Goal: Transaction & Acquisition: Purchase product/service

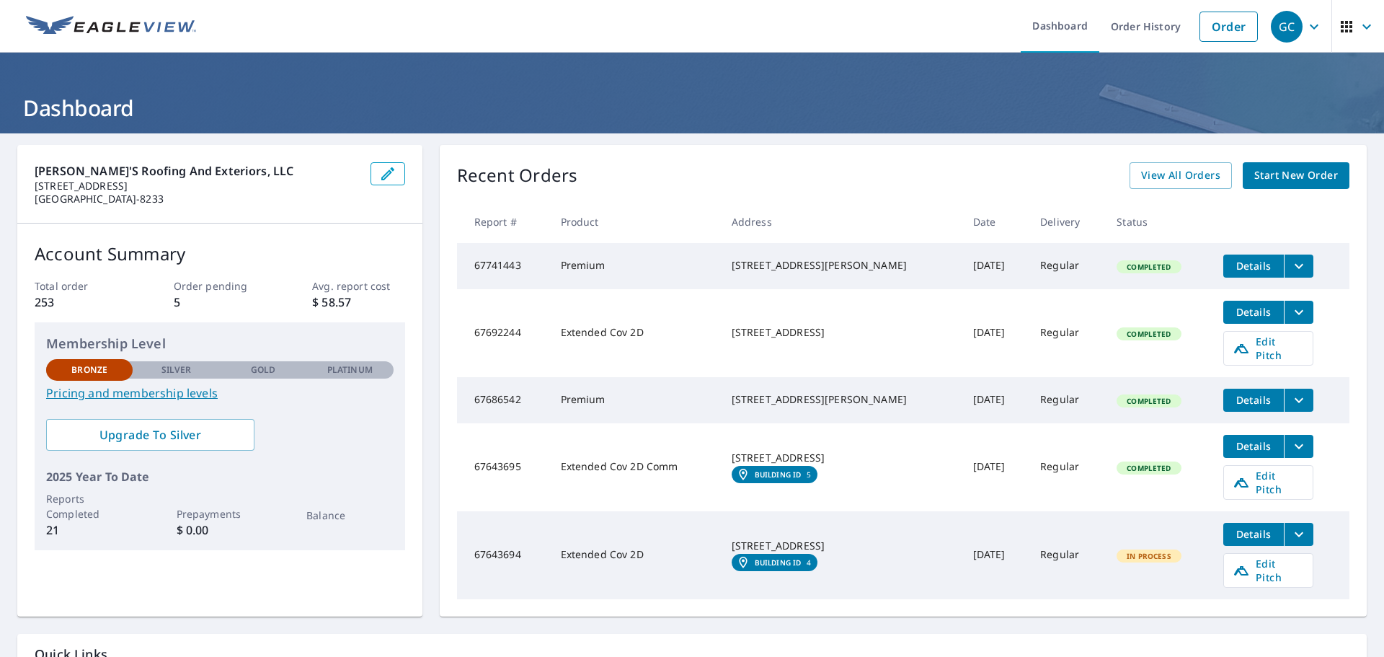
click at [1277, 177] on span "Start New Order" at bounding box center [1296, 175] width 84 height 18
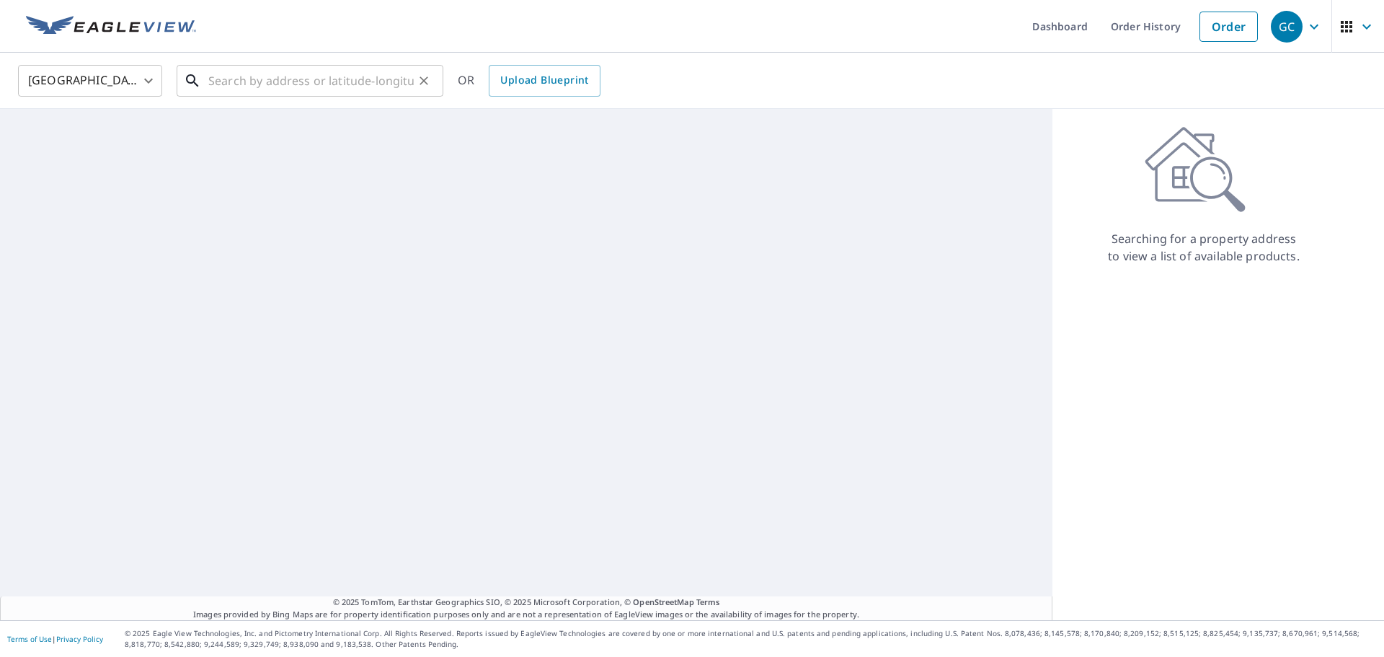
click at [321, 78] on input "text" at bounding box center [310, 81] width 205 height 40
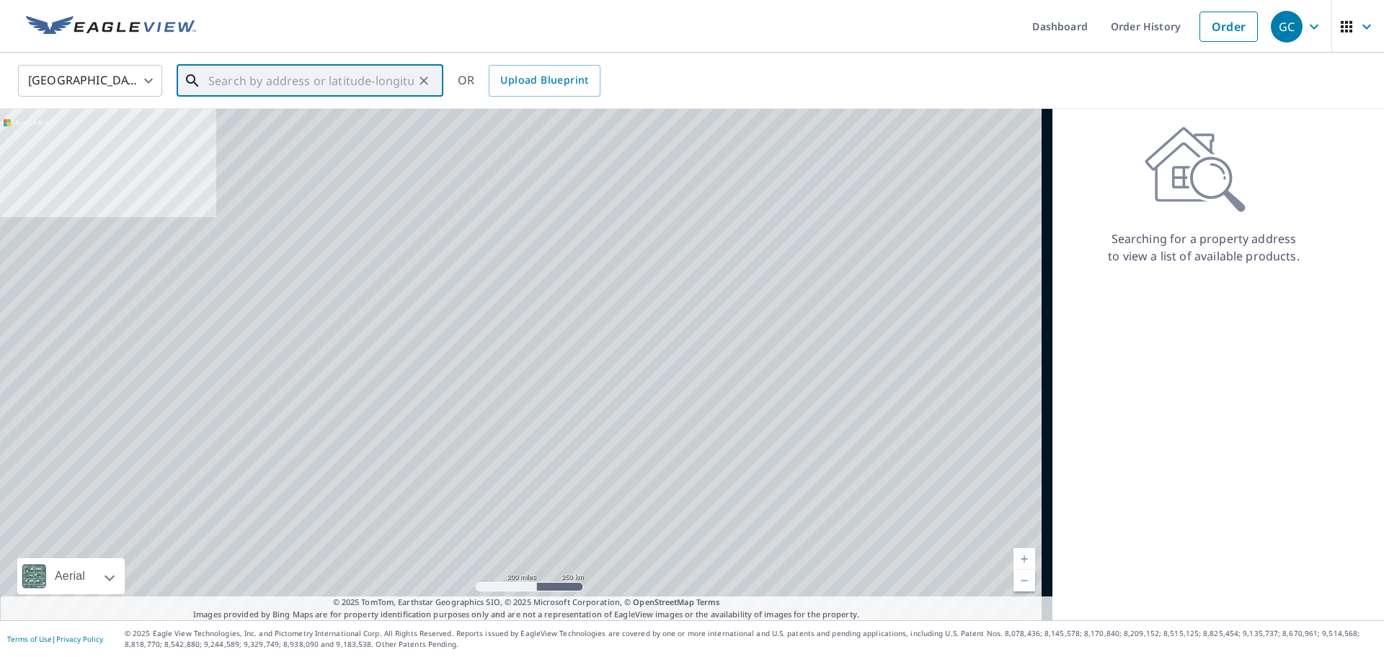
paste input "[STREET_ADDRESS]"
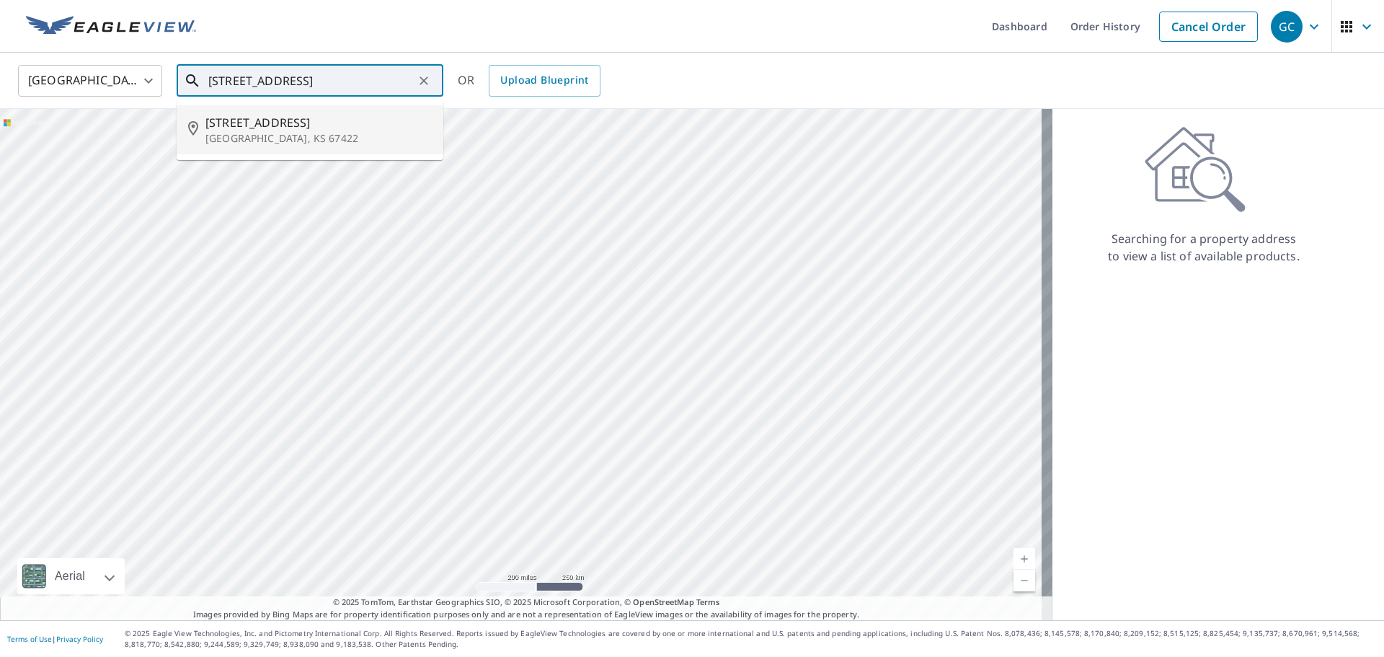
click at [332, 133] on p "[GEOGRAPHIC_DATA], KS 67422" at bounding box center [318, 138] width 226 height 14
type input "[STREET_ADDRESS]"
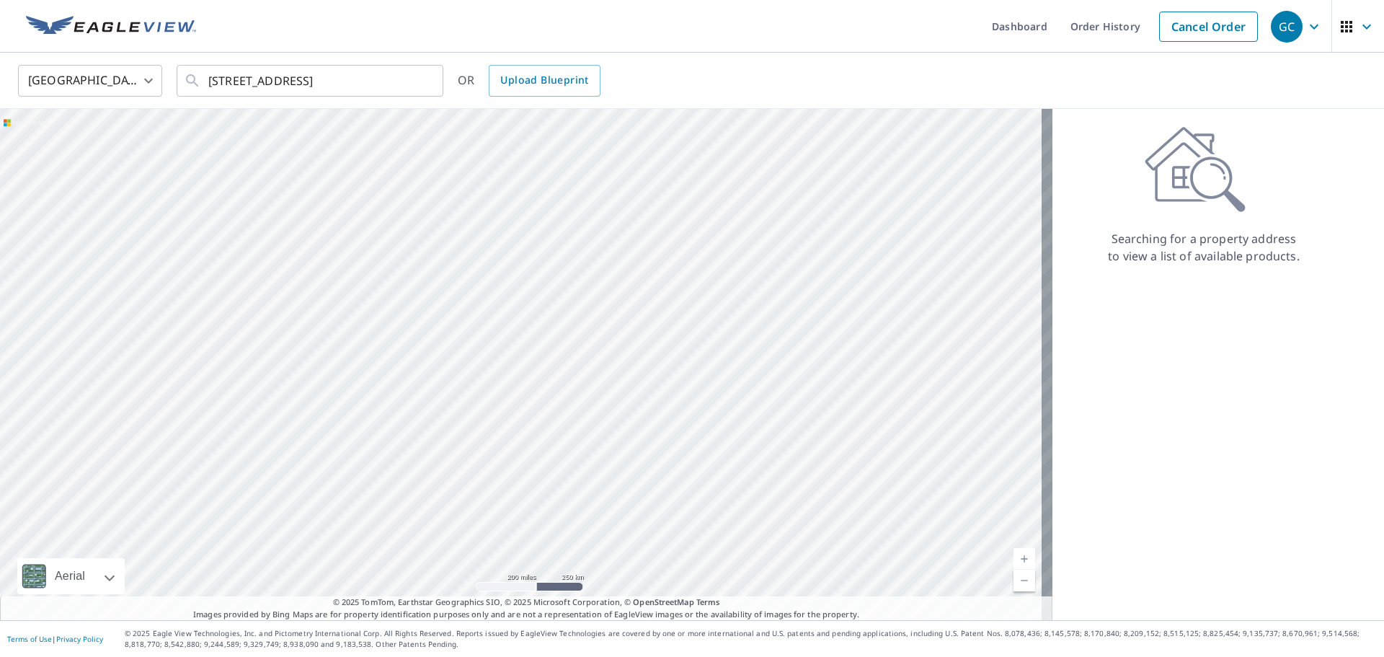
scroll to position [0, 0]
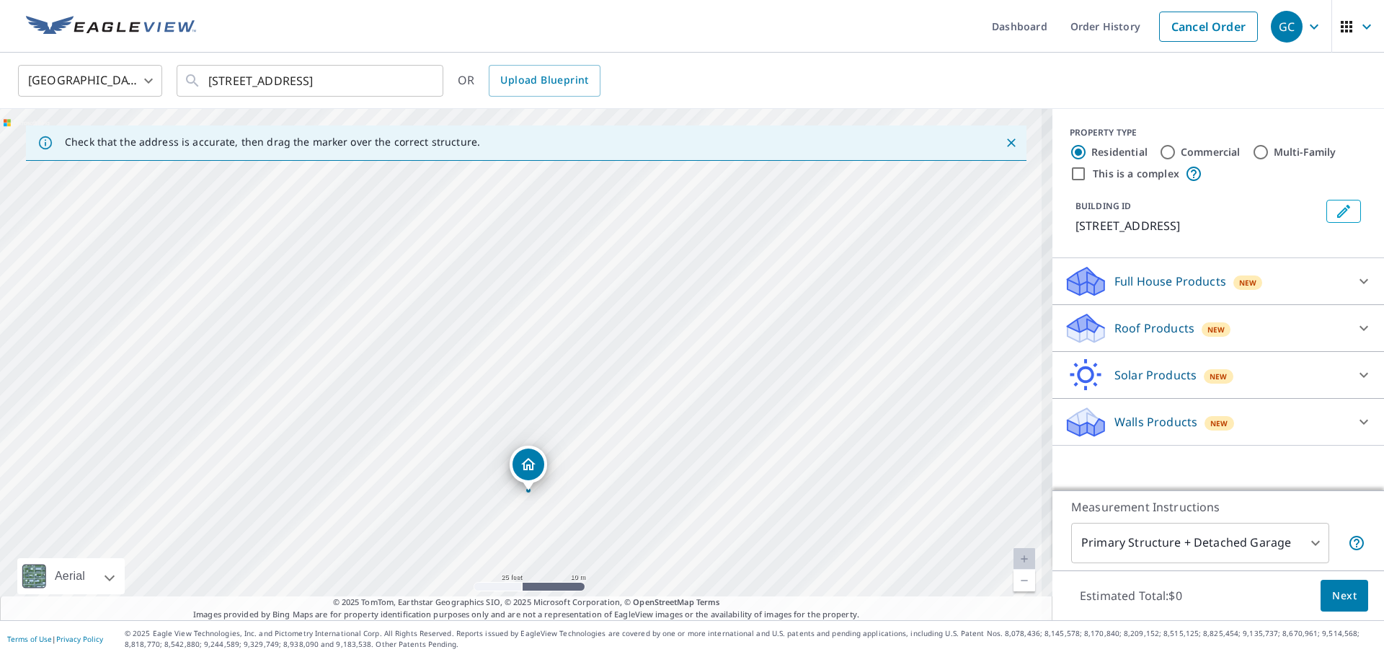
drag, startPoint x: 517, startPoint y: 272, endPoint x: 525, endPoint y: 399, distance: 127.1
click at [525, 399] on div "[STREET_ADDRESS]" at bounding box center [526, 364] width 1052 height 511
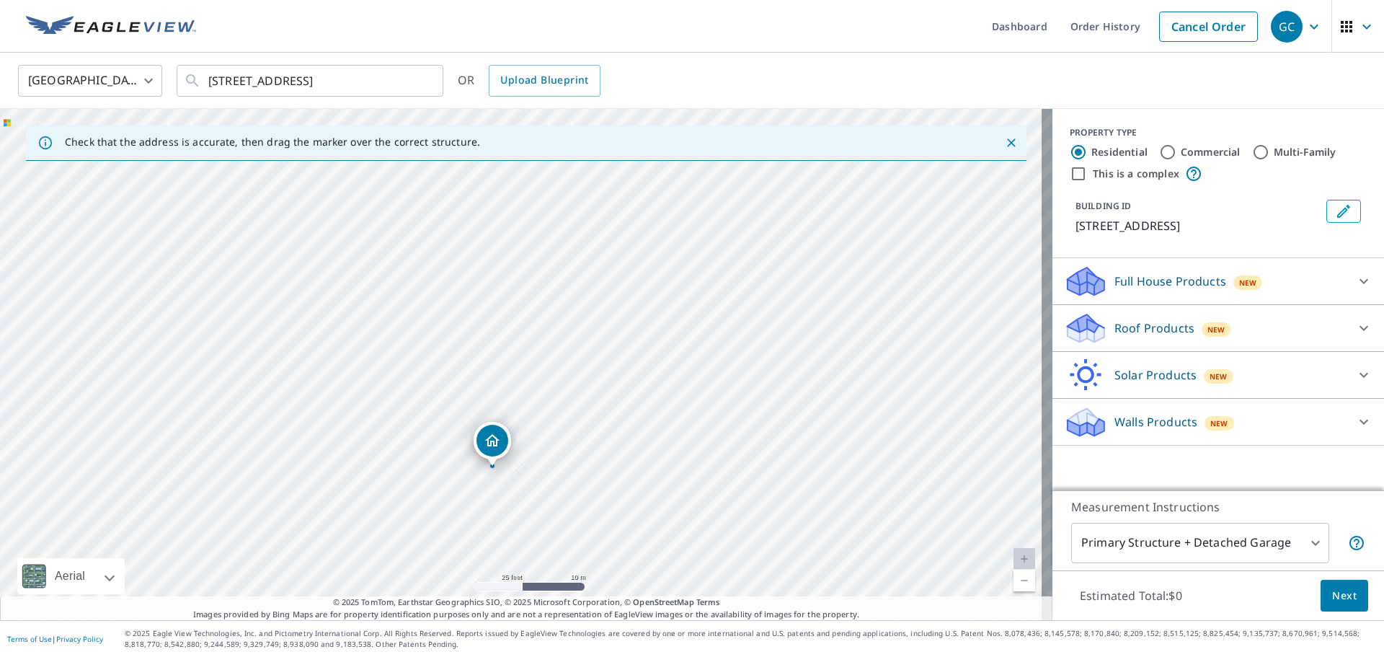
drag, startPoint x: 528, startPoint y: 473, endPoint x: 491, endPoint y: 450, distance: 43.4
drag, startPoint x: 520, startPoint y: 355, endPoint x: 529, endPoint y: 375, distance: 22.2
click at [639, 295] on div "[STREET_ADDRESS]" at bounding box center [526, 364] width 1052 height 511
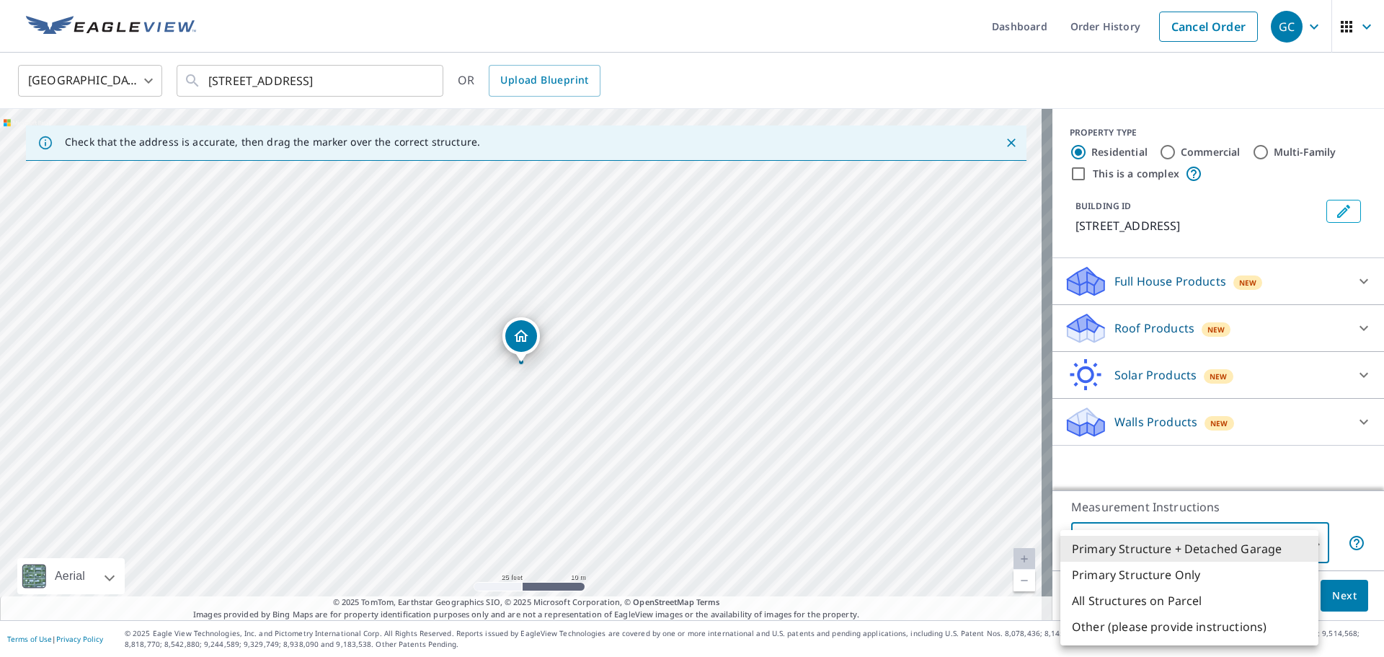
click at [1211, 539] on body "GC GC Dashboard Order History Cancel Order GC [GEOGRAPHIC_DATA] [GEOGRAPHIC_DAT…" at bounding box center [692, 328] width 1384 height 657
click at [1158, 600] on li "All Structures on Parcel" at bounding box center [1189, 600] width 258 height 26
type input "3"
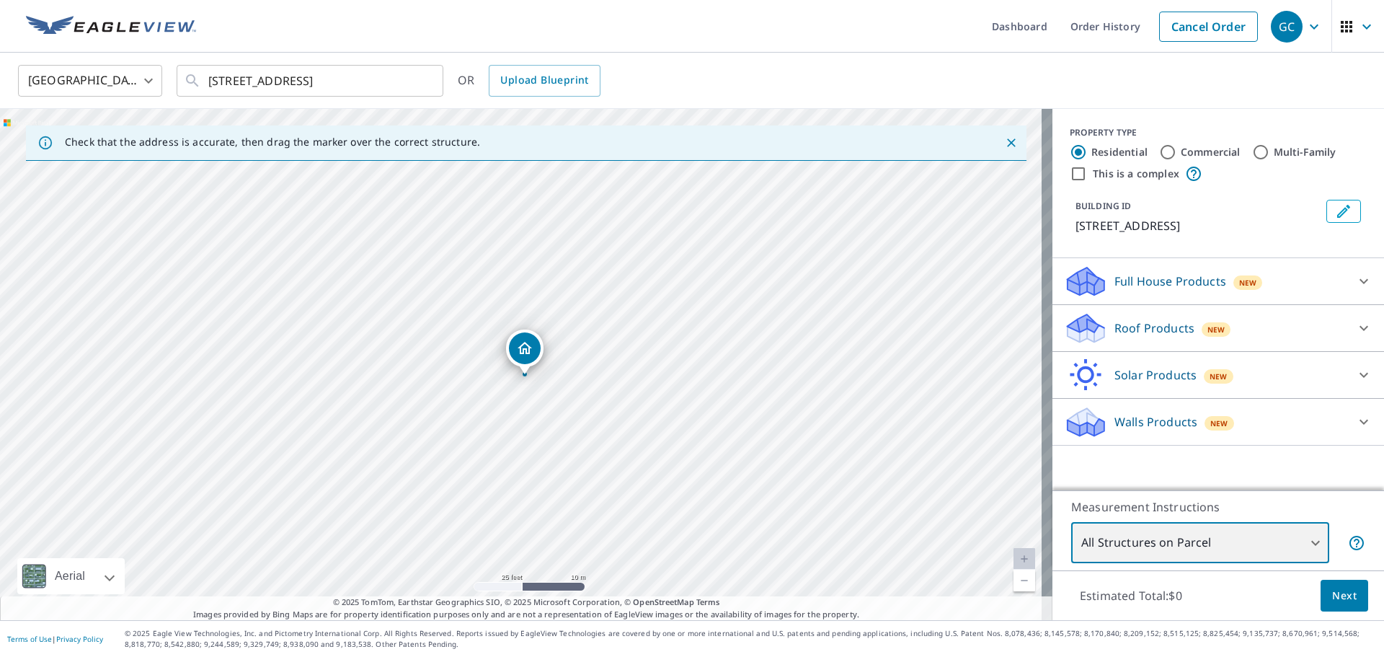
drag, startPoint x: 651, startPoint y: 357, endPoint x: 636, endPoint y: 388, distance: 33.8
click at [636, 388] on div "[STREET_ADDRESS]" at bounding box center [526, 364] width 1052 height 511
click at [1102, 307] on div "Roof Products New Premium $32.75 - $87 QuickSquares™ $18 Gutter $13.75 Bid Perf…" at bounding box center [1218, 328] width 332 height 47
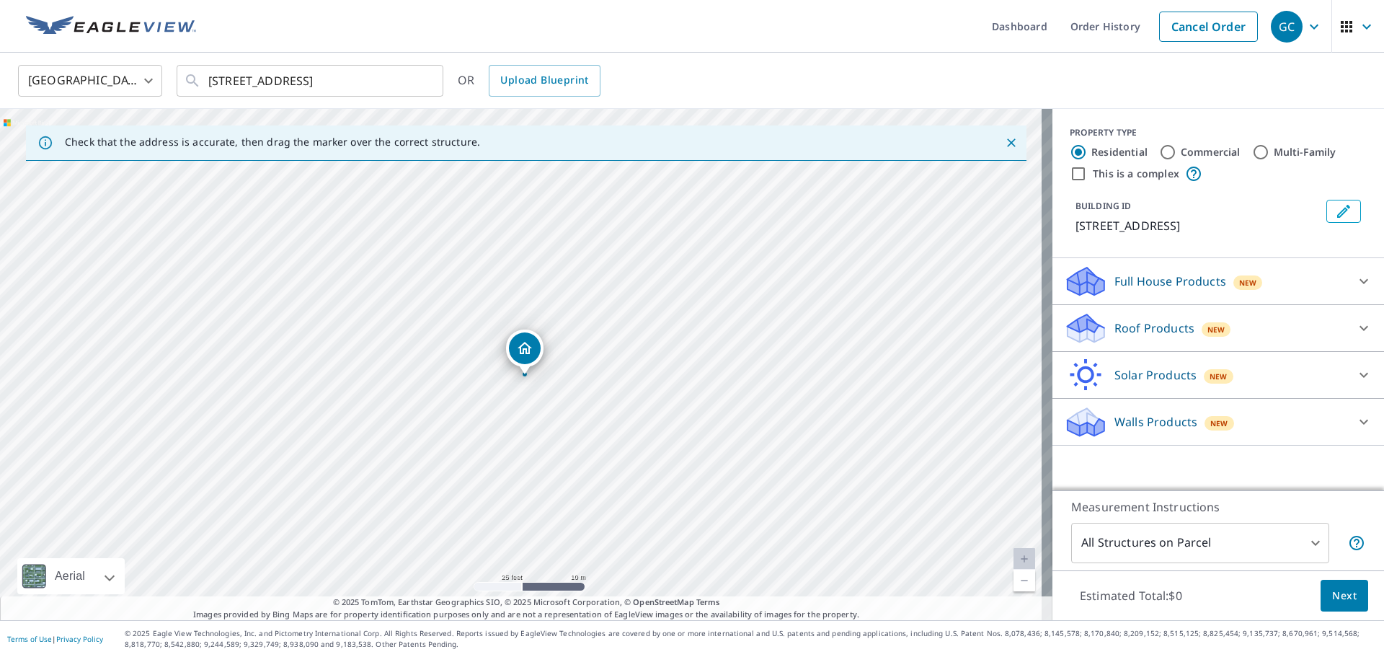
click at [1123, 329] on p "Roof Products" at bounding box center [1154, 327] width 80 height 17
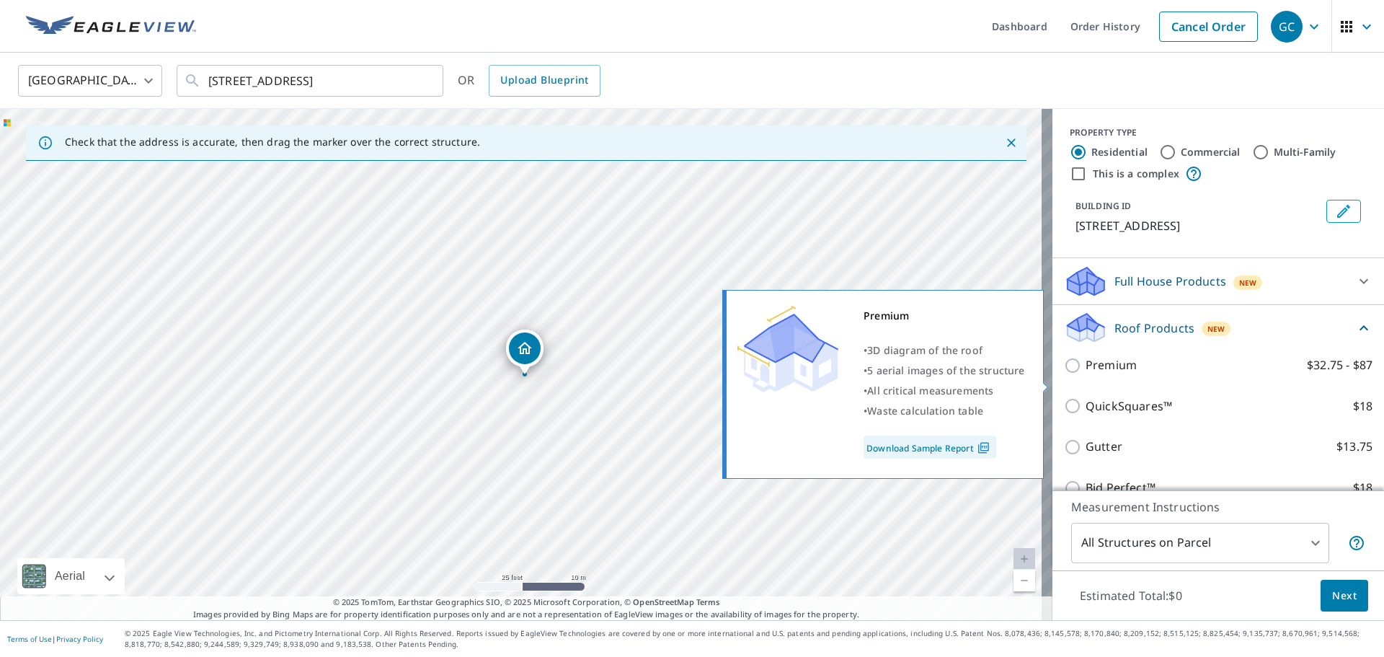
click at [1104, 374] on p "Premium" at bounding box center [1110, 365] width 51 height 18
click at [1085, 374] on input "Premium $32.75 - $87" at bounding box center [1075, 365] width 22 height 17
checkbox input "true"
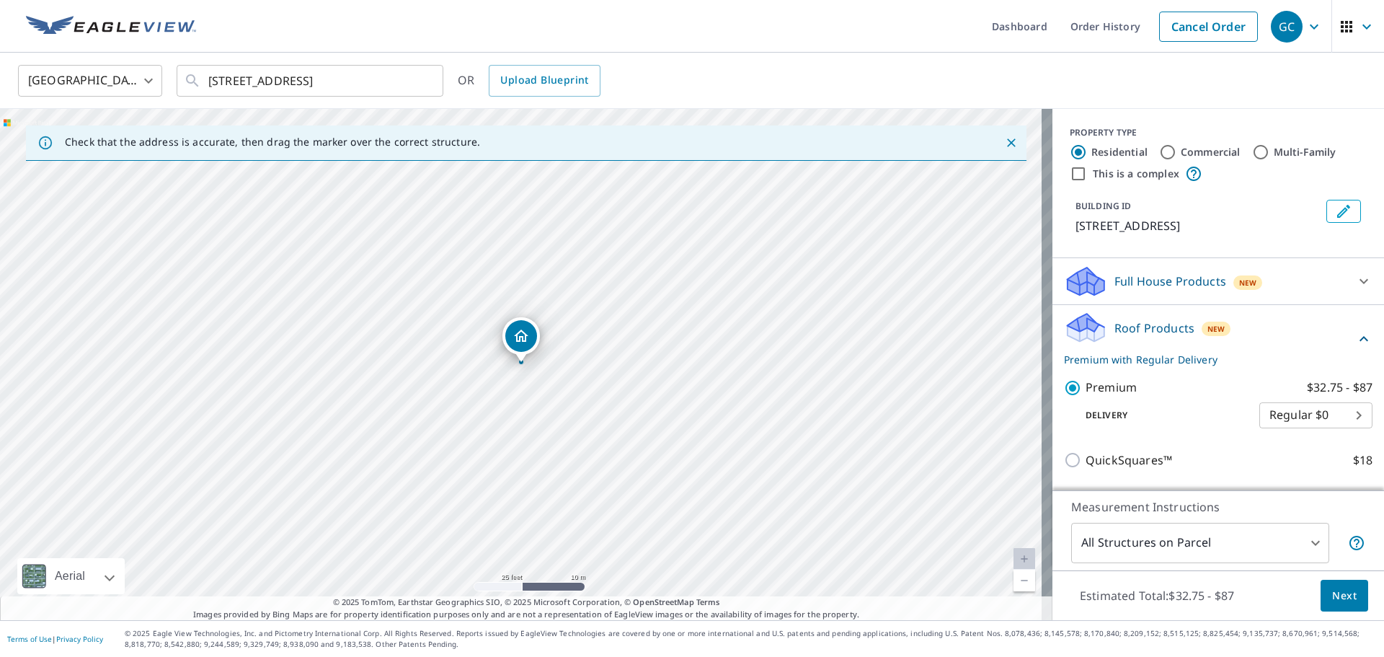
click at [1332, 588] on span "Next" at bounding box center [1344, 596] width 25 height 18
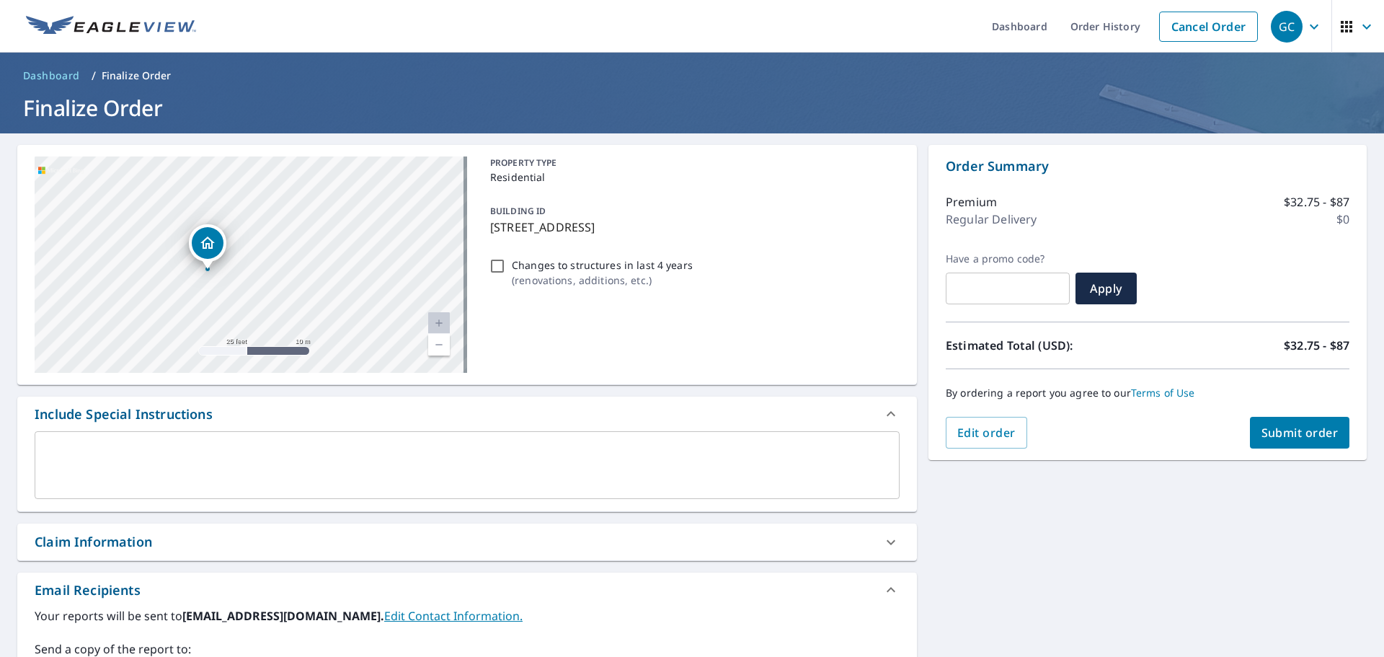
drag, startPoint x: 262, startPoint y: 238, endPoint x: 258, endPoint y: 303, distance: 65.7
click at [258, 303] on div "[STREET_ADDRESS]" at bounding box center [251, 264] width 432 height 216
click at [1309, 436] on span "Submit order" at bounding box center [1299, 432] width 77 height 16
